Goal: Information Seeking & Learning: Find specific fact

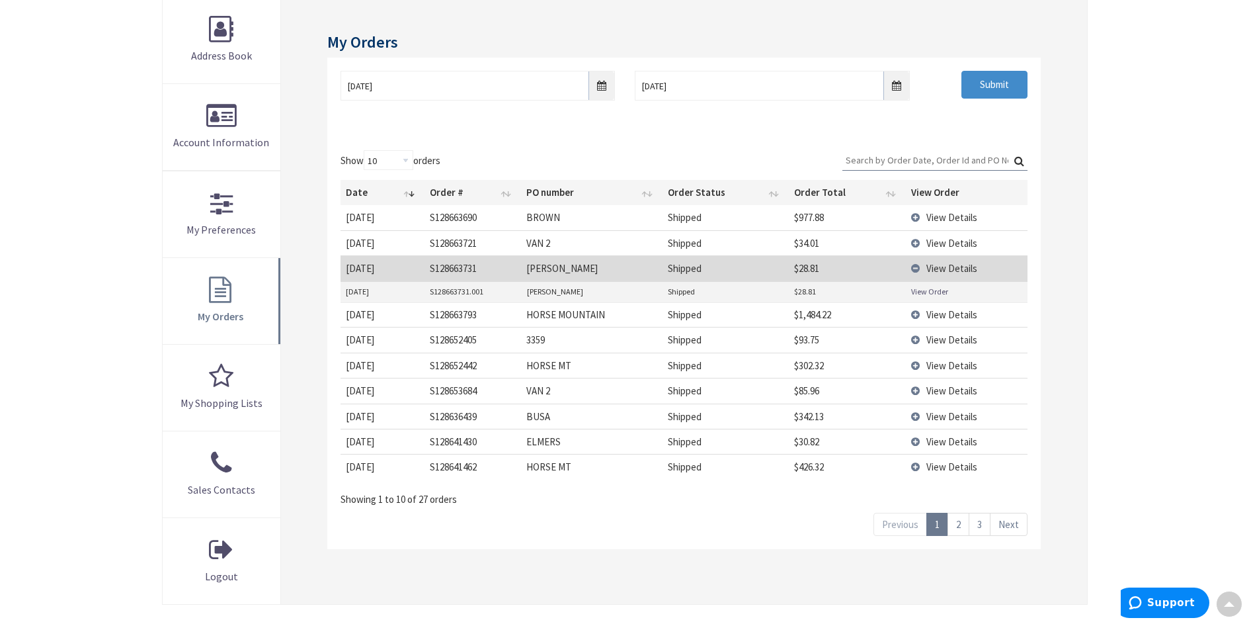
scroll to position [198, 0]
click at [937, 294] on link "View Order" at bounding box center [929, 291] width 37 height 11
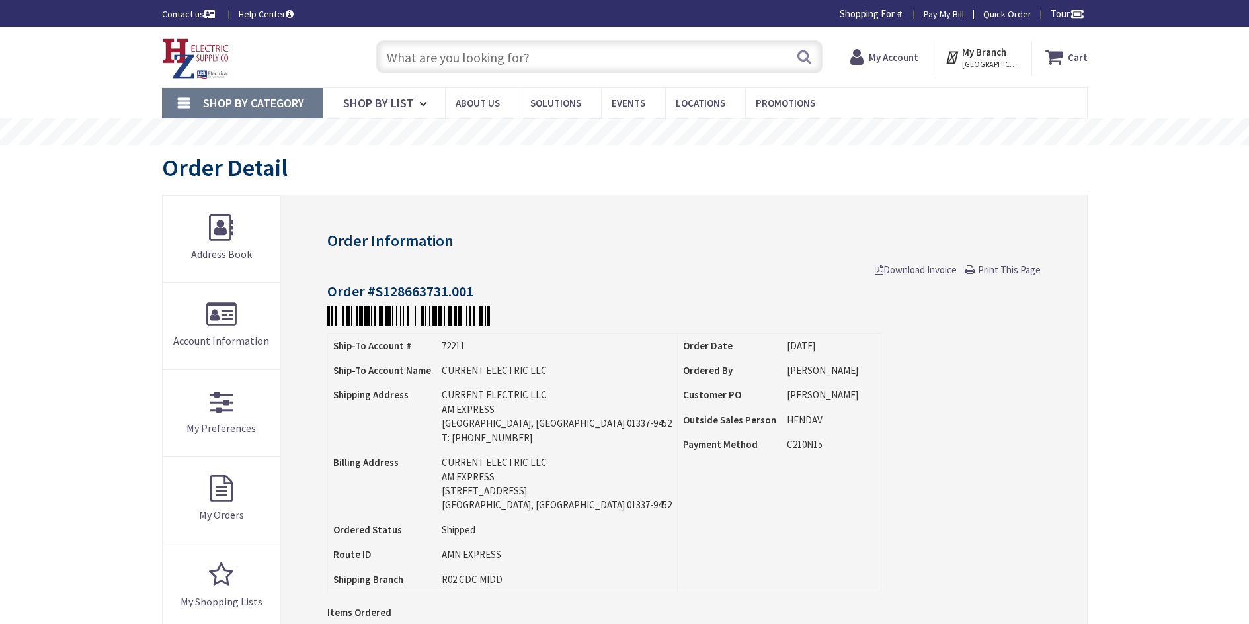
click at [452, 66] on input "text" at bounding box center [599, 56] width 446 height 33
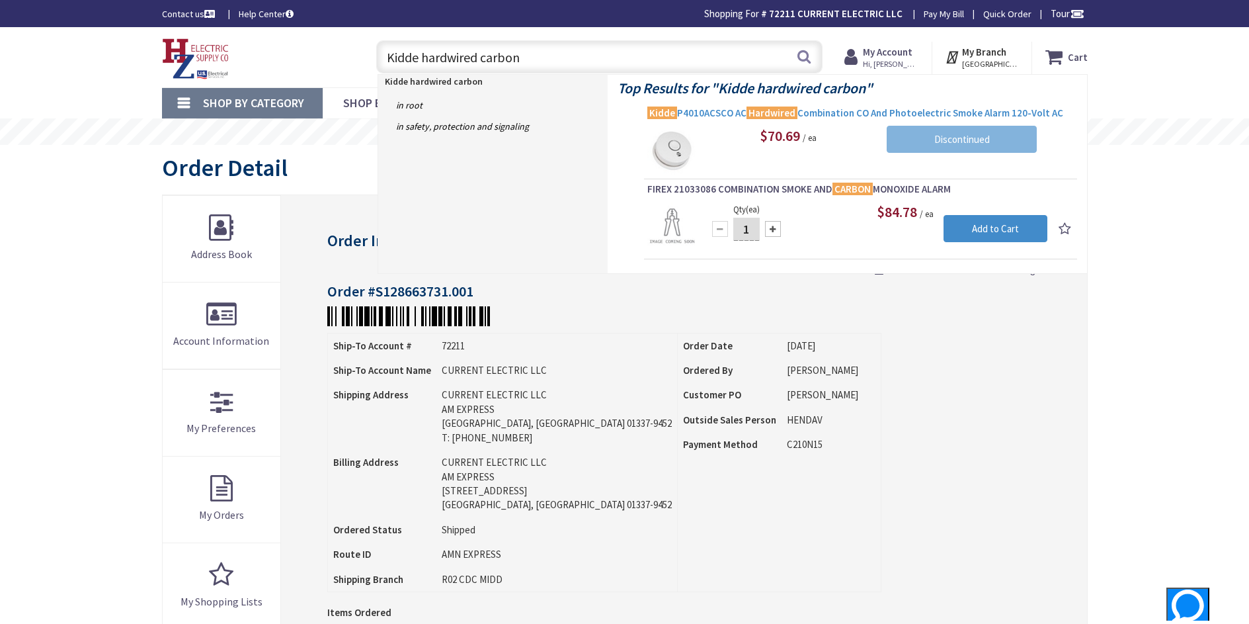
type input "Kidde hardwired carbon"
click at [840, 110] on span "Kidde P4010ACSCO AC Hardwired Combination CO And Photoelectric Smoke Alarm 120-…" at bounding box center [861, 112] width 427 height 13
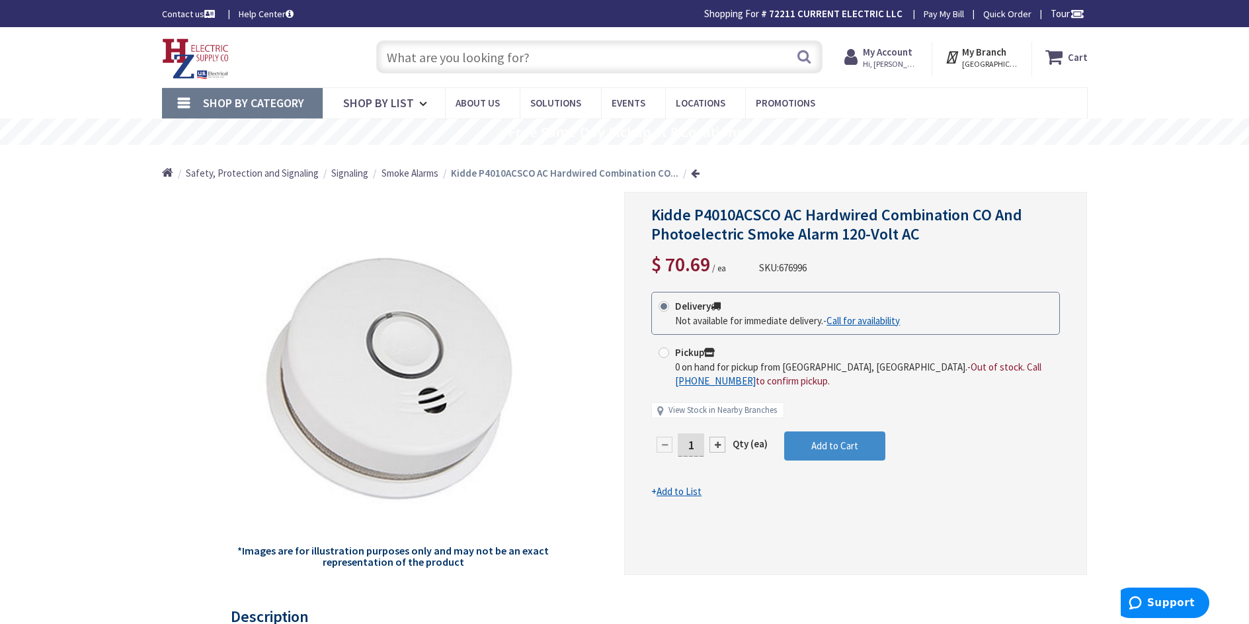
click at [416, 59] on input "text" at bounding box center [599, 56] width 446 height 33
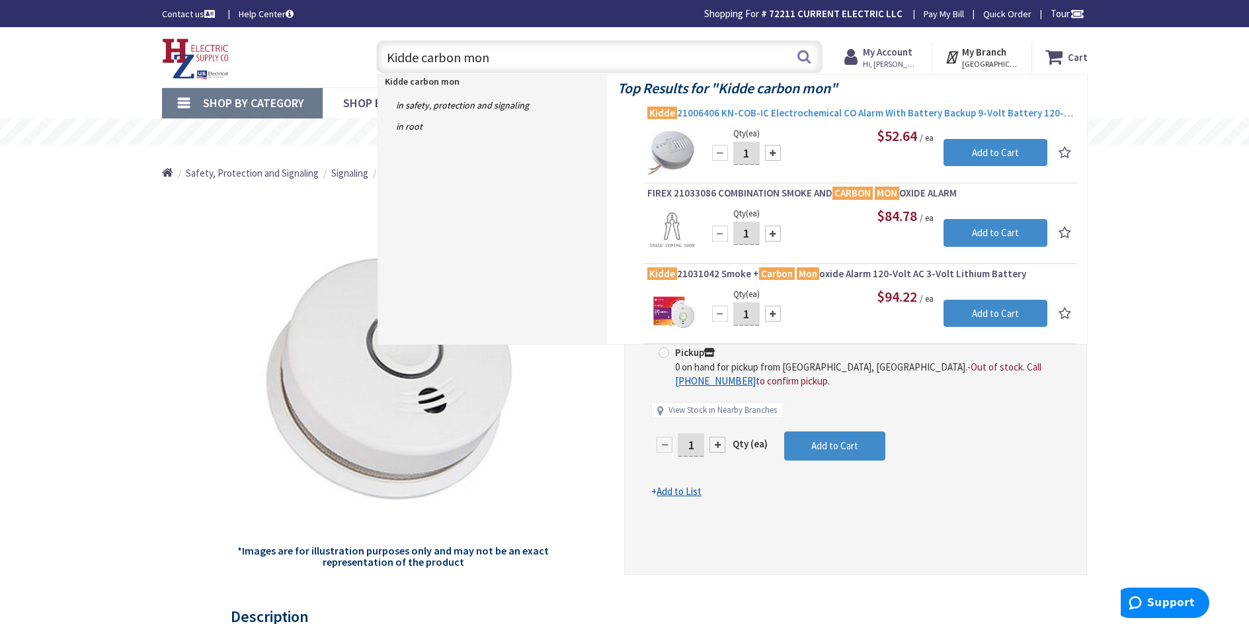
type input "Kidde carbon mon"
click at [814, 112] on span "Kidde 21006406 KN-COB-IC Electrochemical CO Alarm With Battery Backup 9-Volt Ba…" at bounding box center [861, 112] width 427 height 13
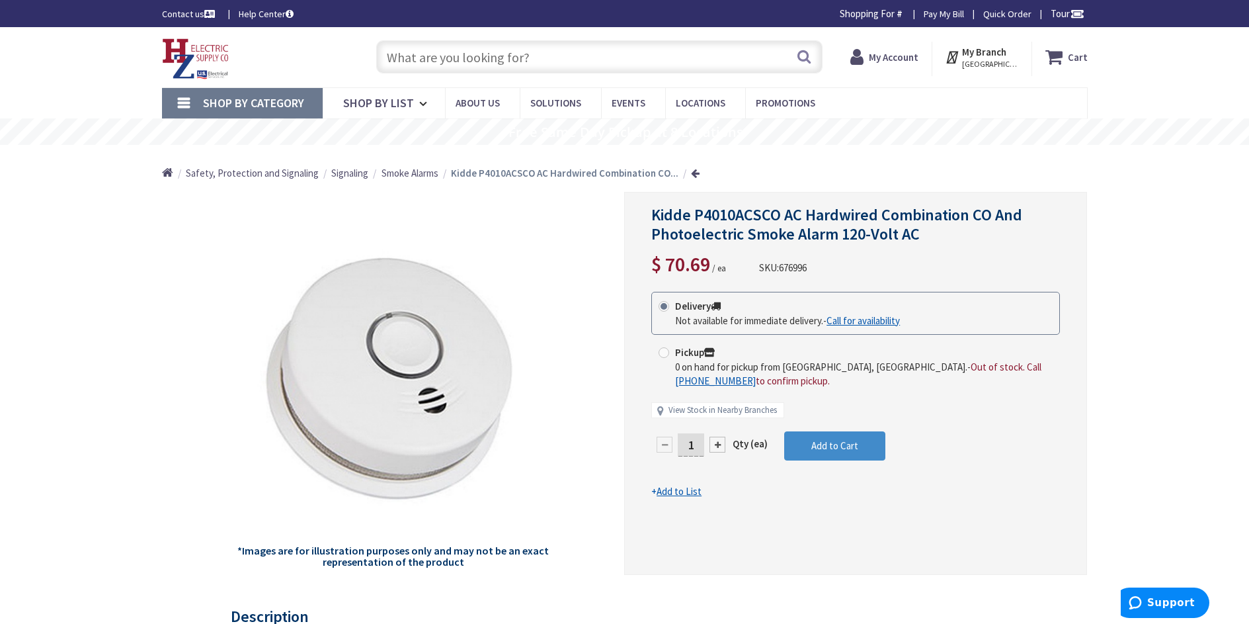
click at [599, 56] on input "text" at bounding box center [599, 56] width 446 height 33
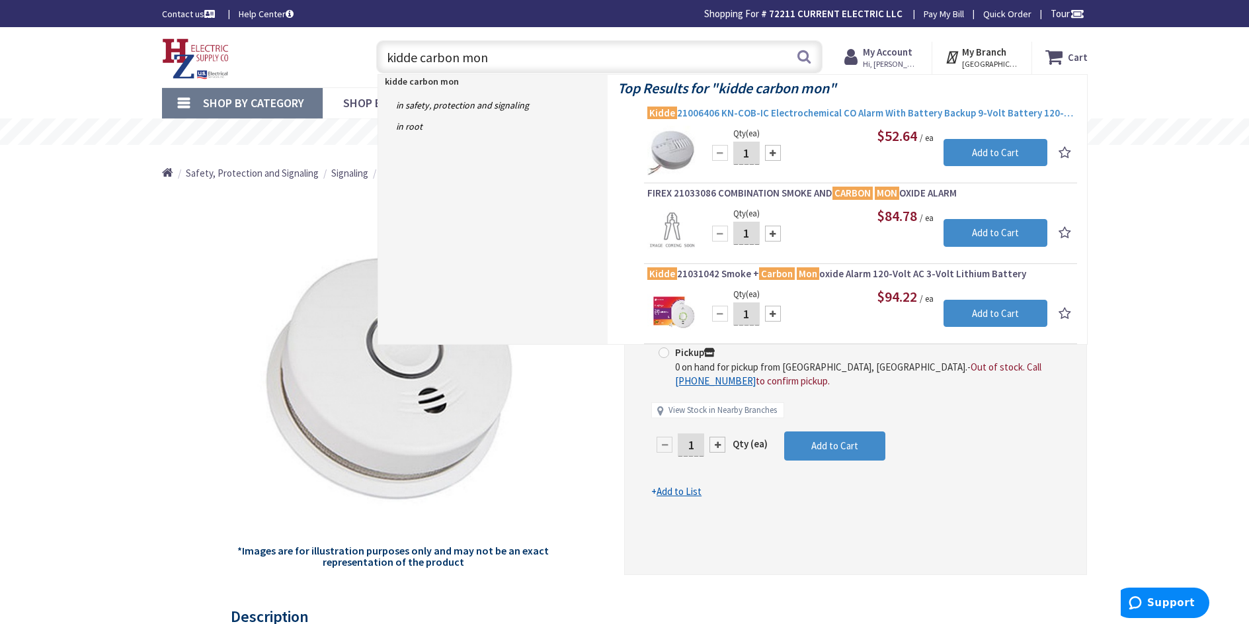
type input "kidde carbon mon"
click at [827, 110] on span "Kidde 21006406 KN-COB-IC Electrochemical CO Alarm With Battery Backup 9-Volt Ba…" at bounding box center [861, 112] width 427 height 13
